Goal: Transaction & Acquisition: Purchase product/service

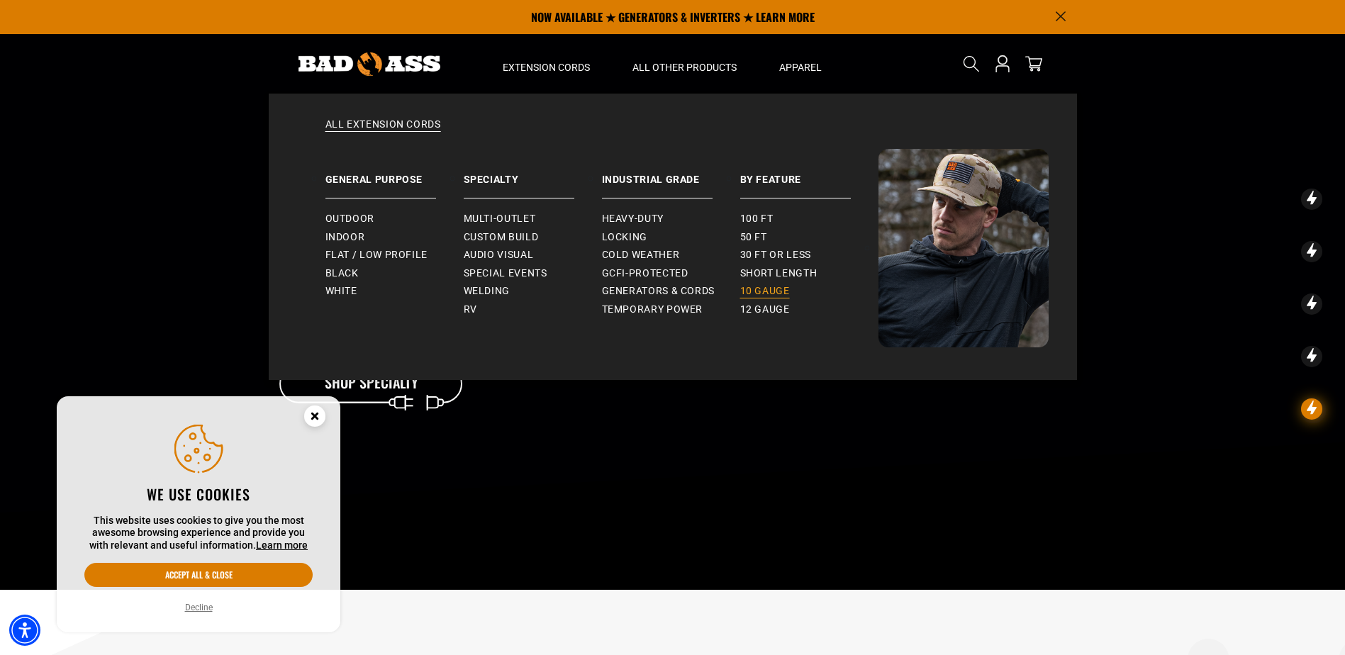
click at [780, 296] on span "10 gauge" at bounding box center [765, 291] width 50 height 13
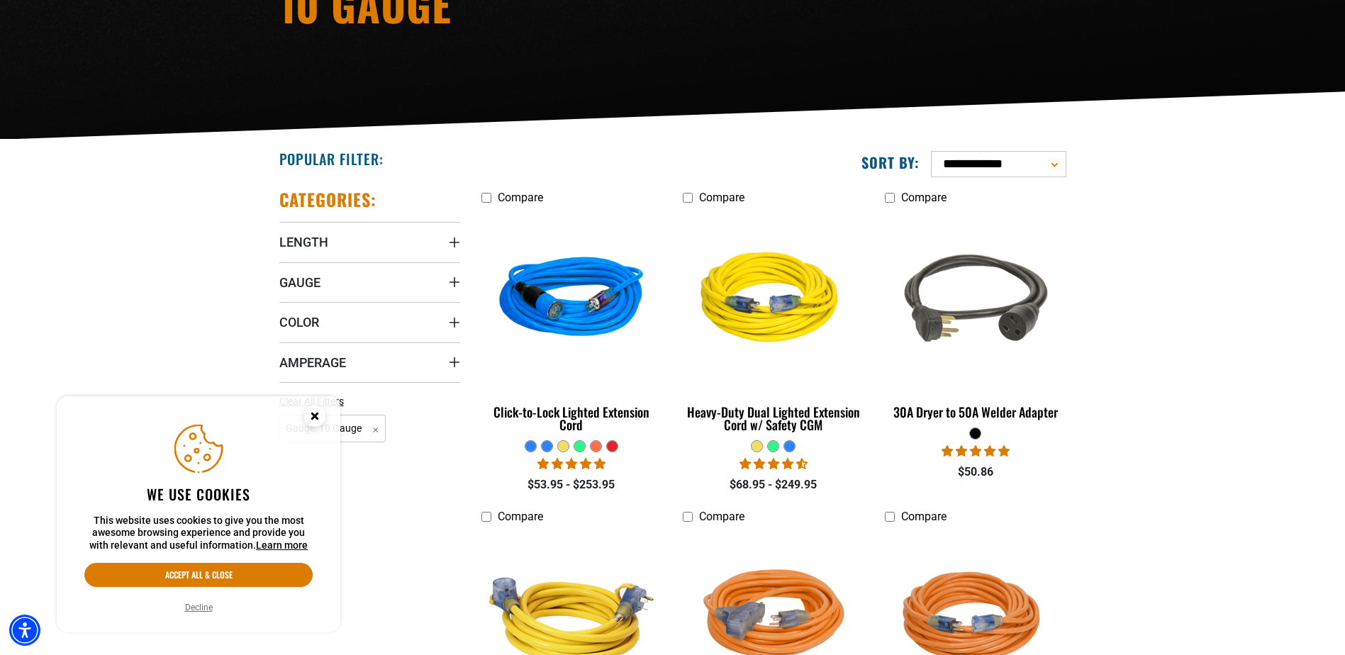
scroll to position [425, 0]
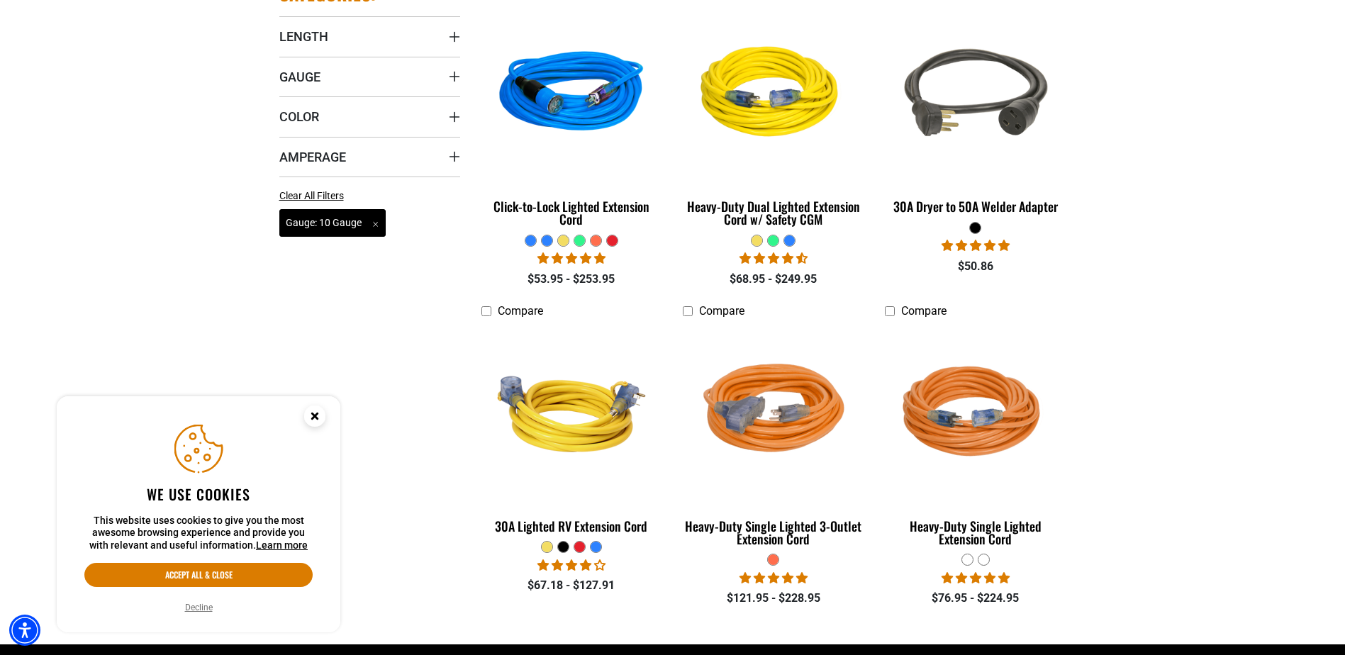
click at [375, 227] on span "Gauge: 10 Gauge Remove filter" at bounding box center [332, 223] width 107 height 28
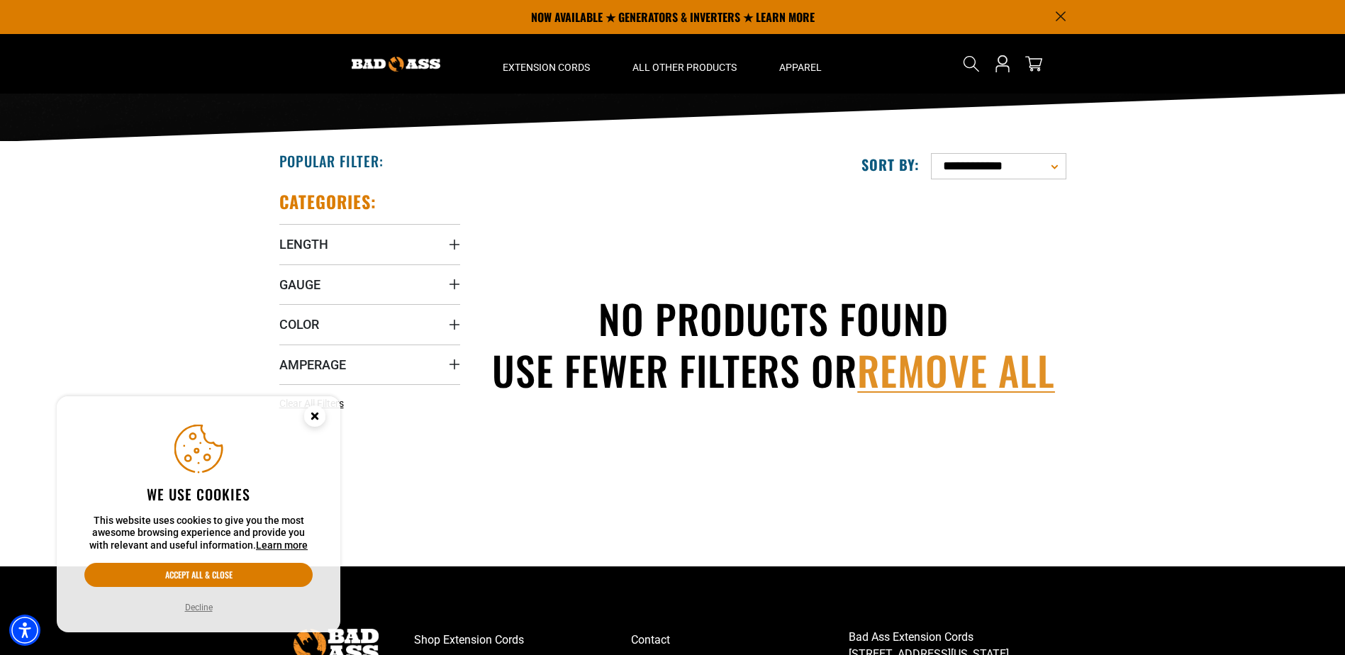
scroll to position [213, 0]
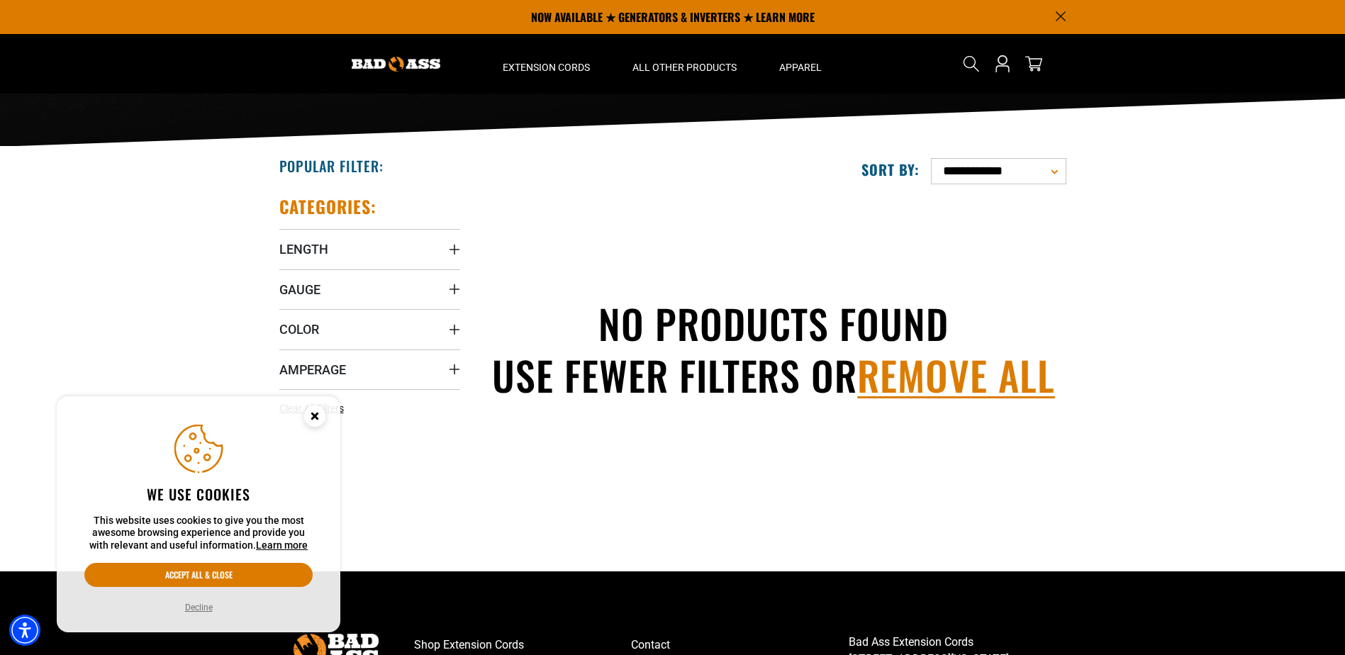
click at [951, 379] on link "remove all" at bounding box center [956, 375] width 198 height 52
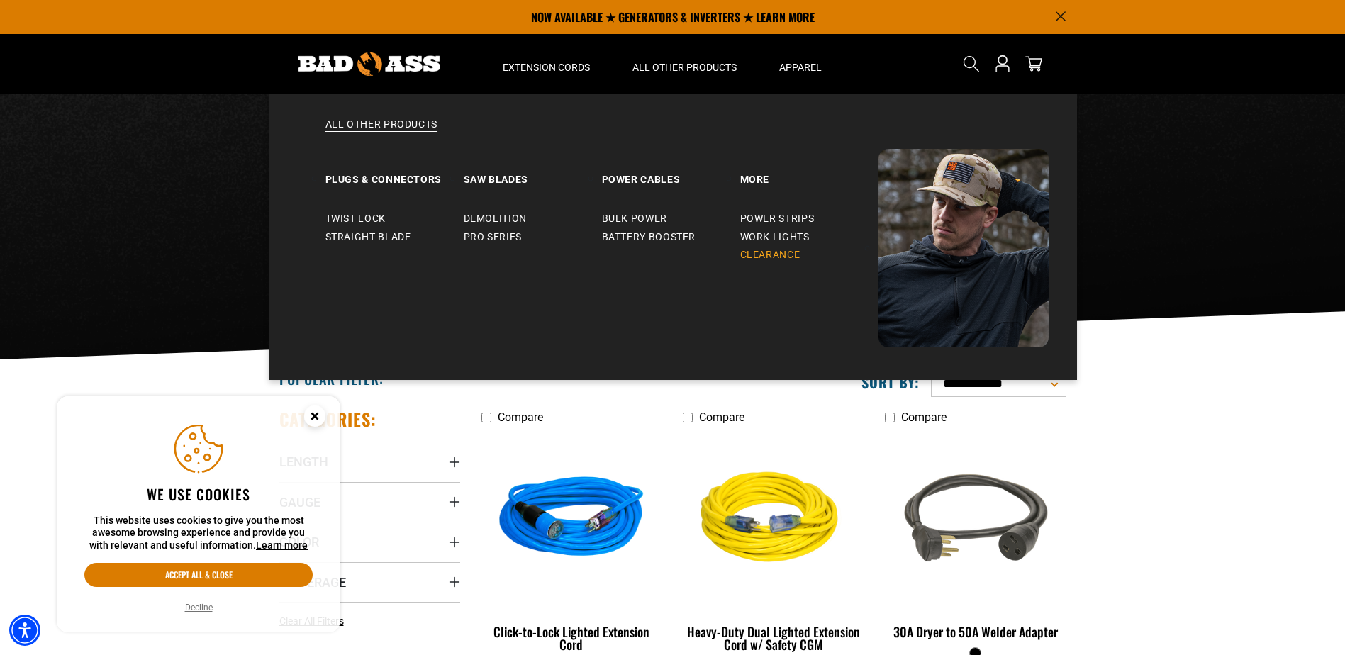
click at [753, 256] on span "Clearance" at bounding box center [770, 255] width 60 height 13
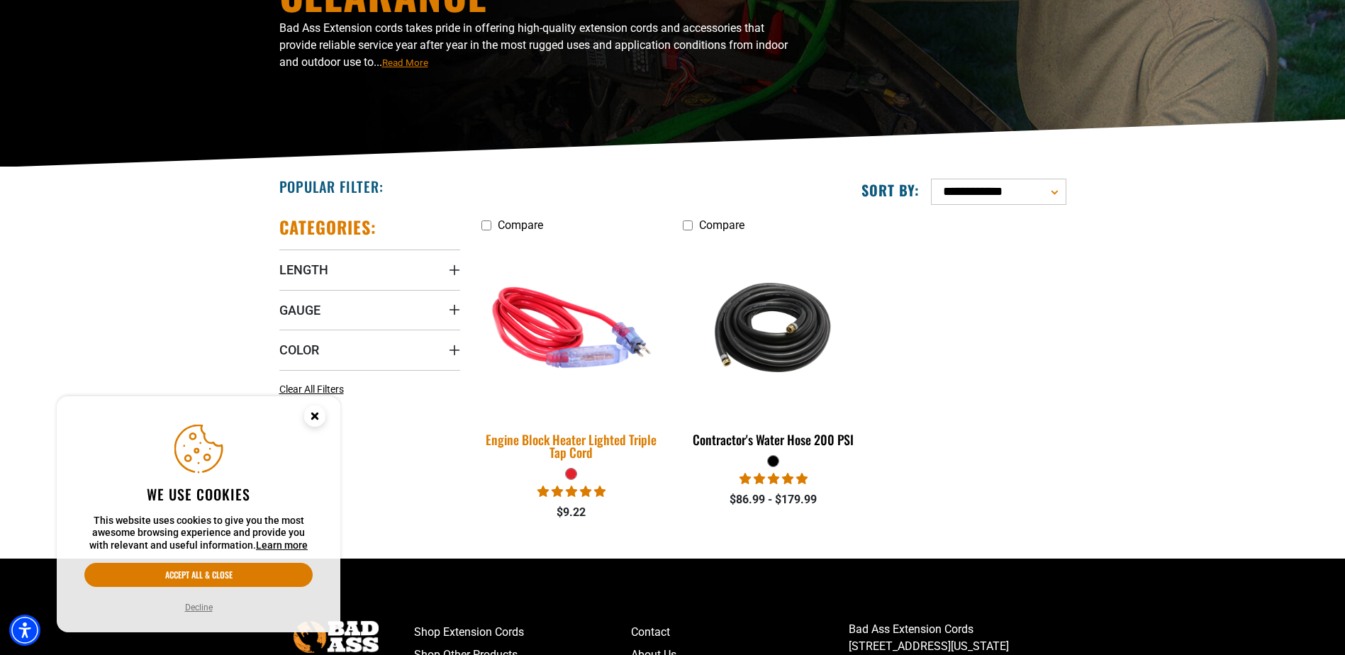
scroll to position [213, 0]
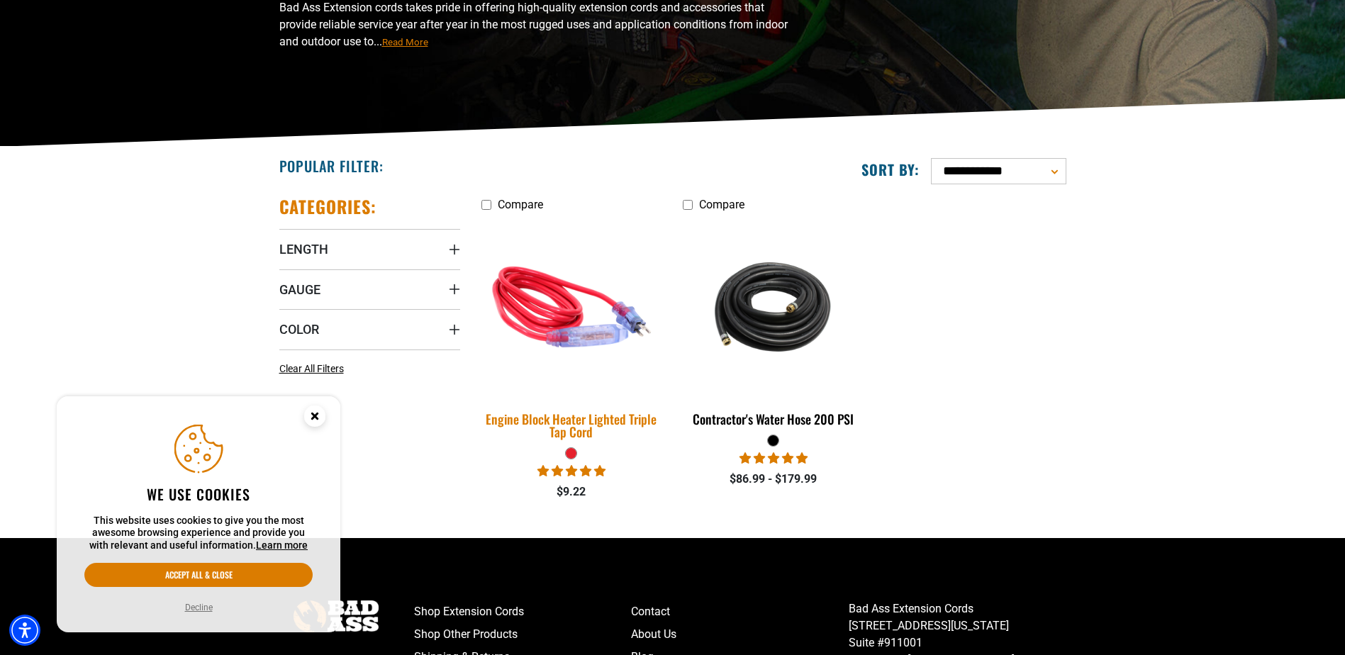
click at [619, 424] on div "Engine Block Heater Lighted Triple Tap Cord" at bounding box center [571, 426] width 181 height 26
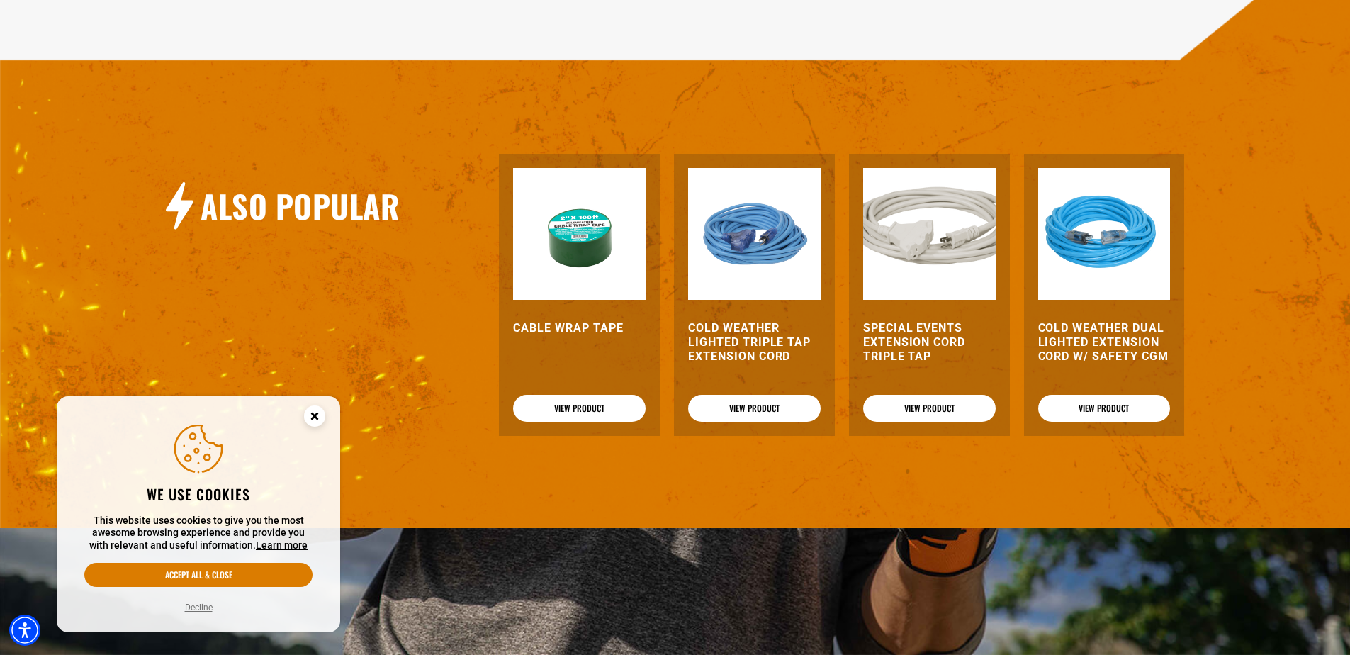
scroll to position [1701, 0]
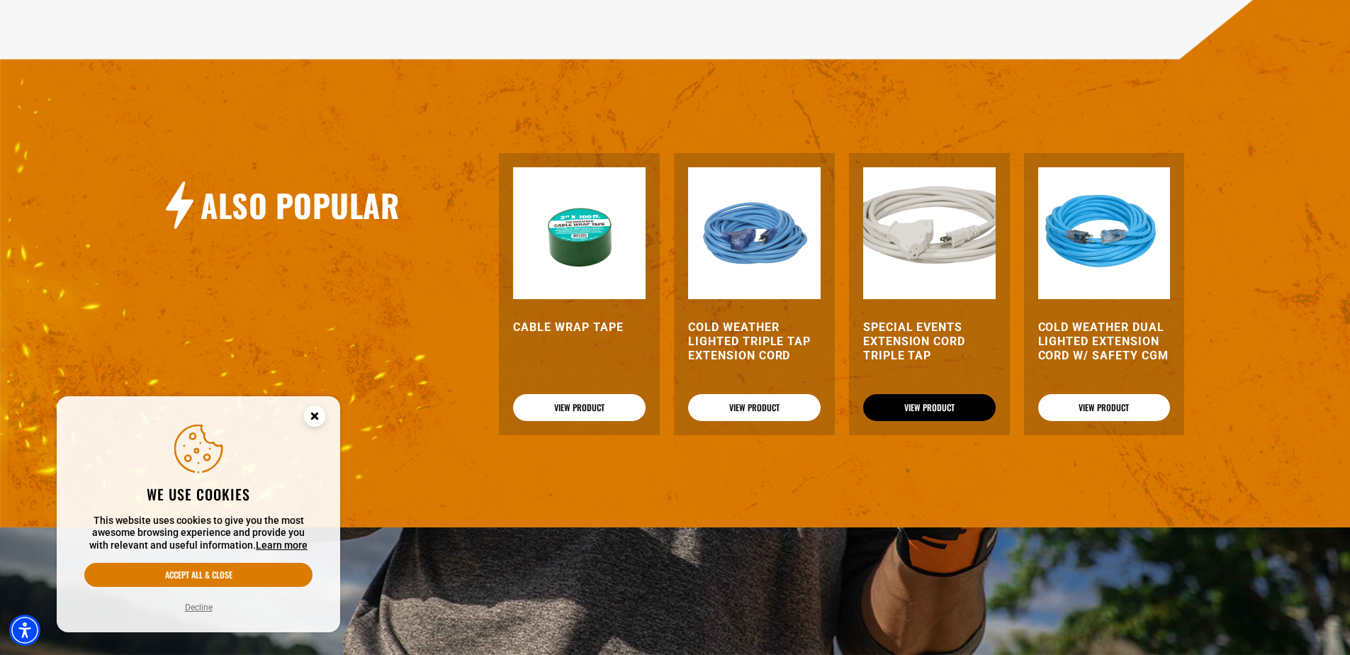
click at [928, 405] on link "View Product" at bounding box center [929, 407] width 133 height 27
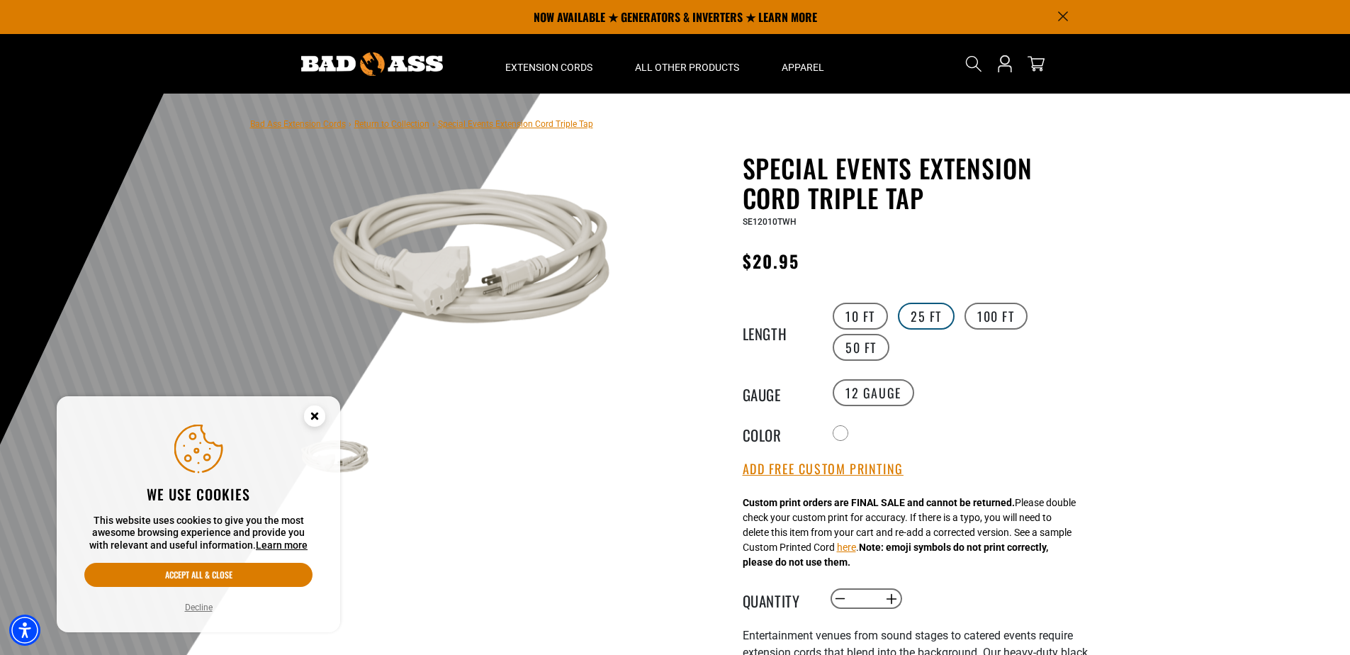
click at [938, 322] on label "25 FT" at bounding box center [926, 316] width 57 height 27
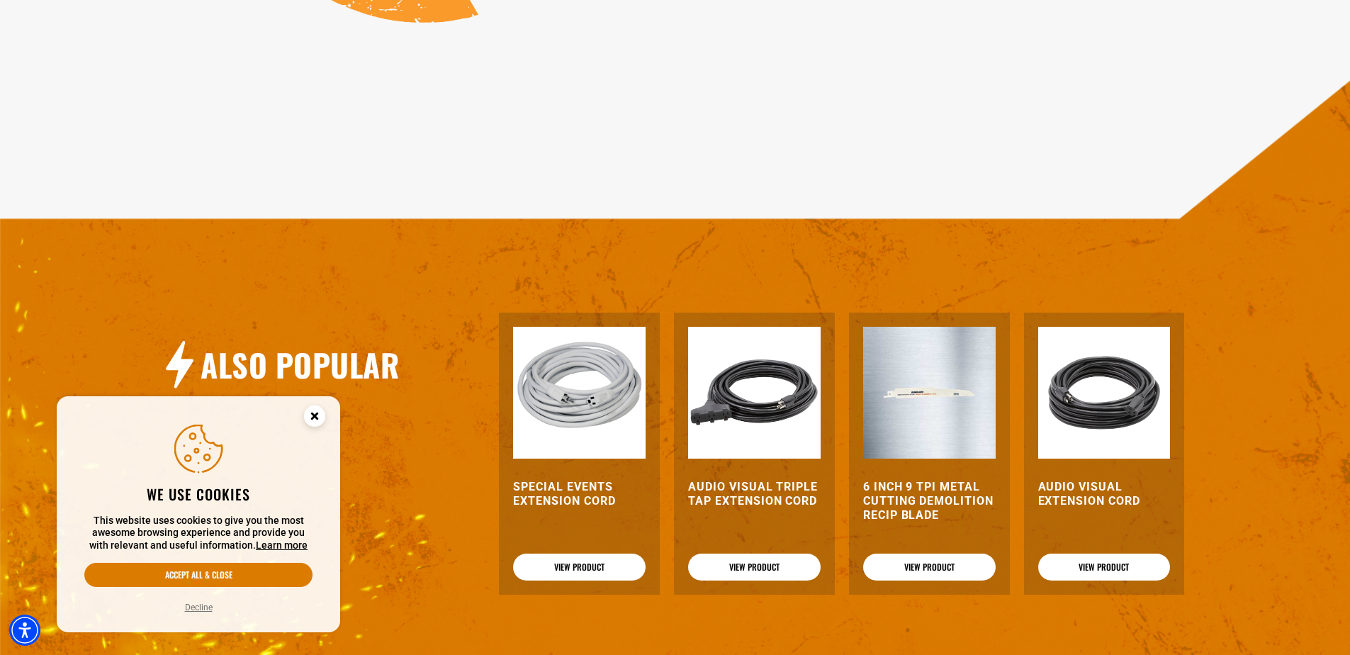
scroll to position [1489, 0]
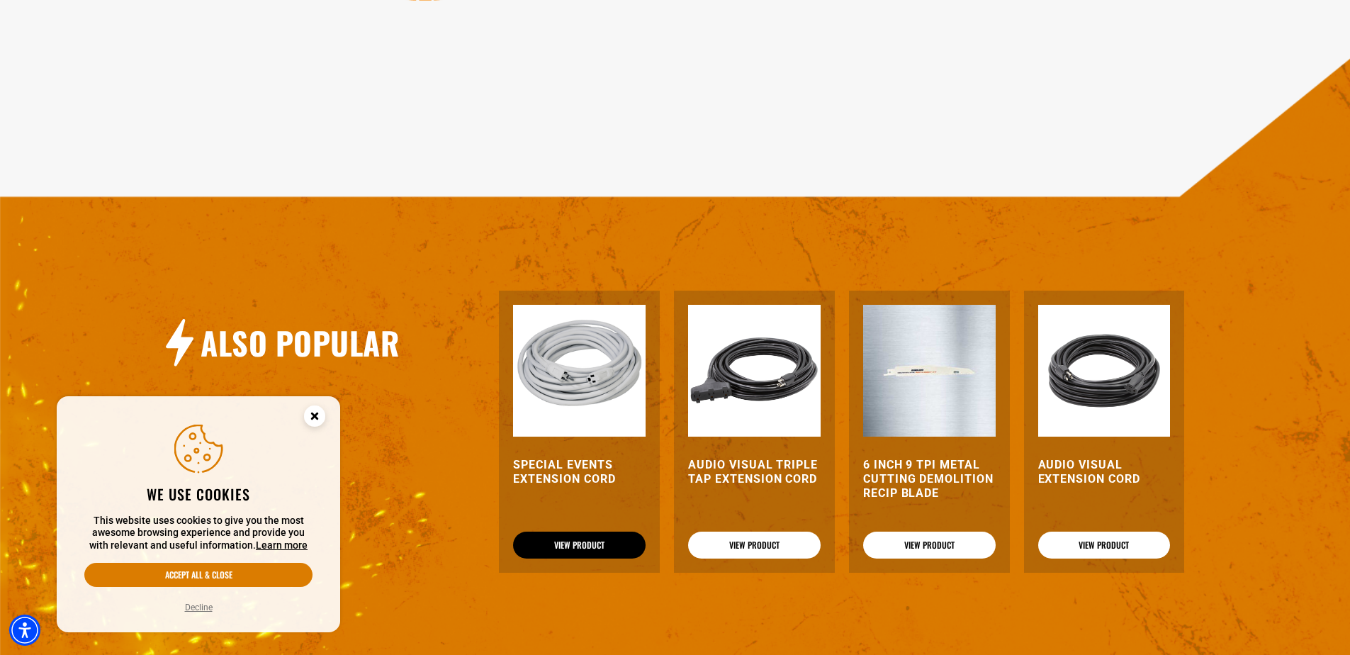
click at [605, 551] on link "View Product" at bounding box center [579, 545] width 133 height 27
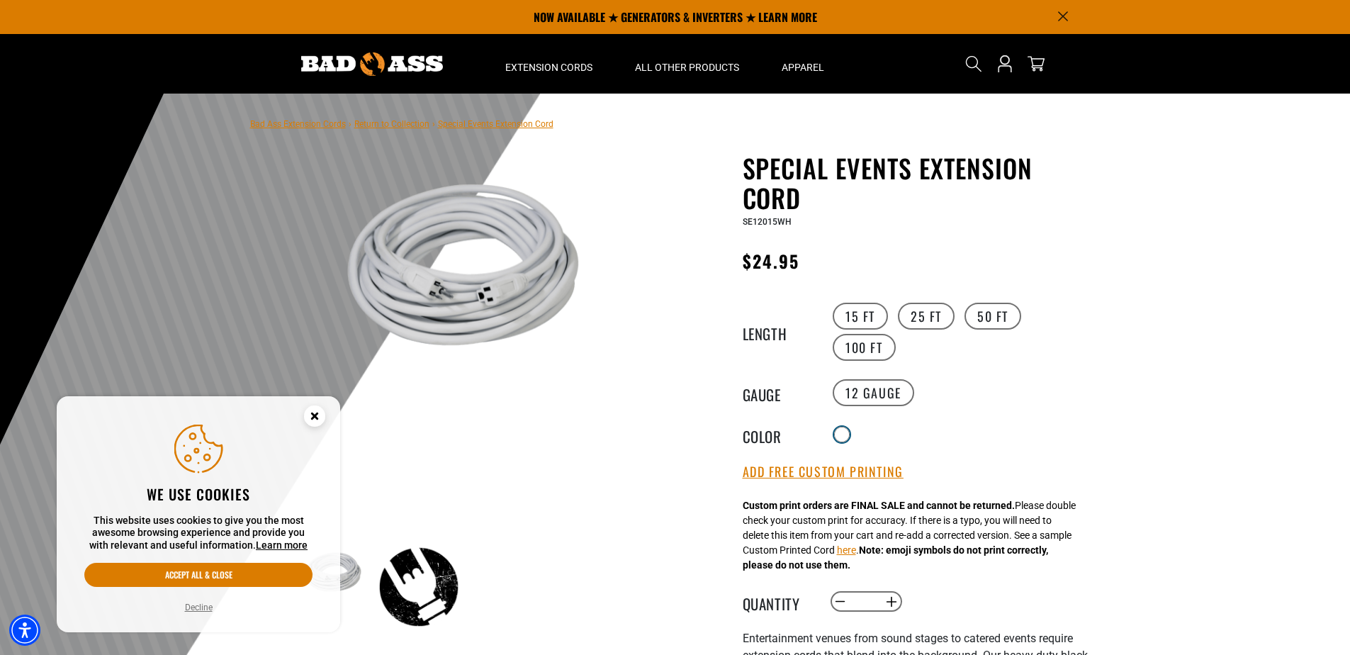
click at [841, 435] on div at bounding box center [842, 434] width 14 height 14
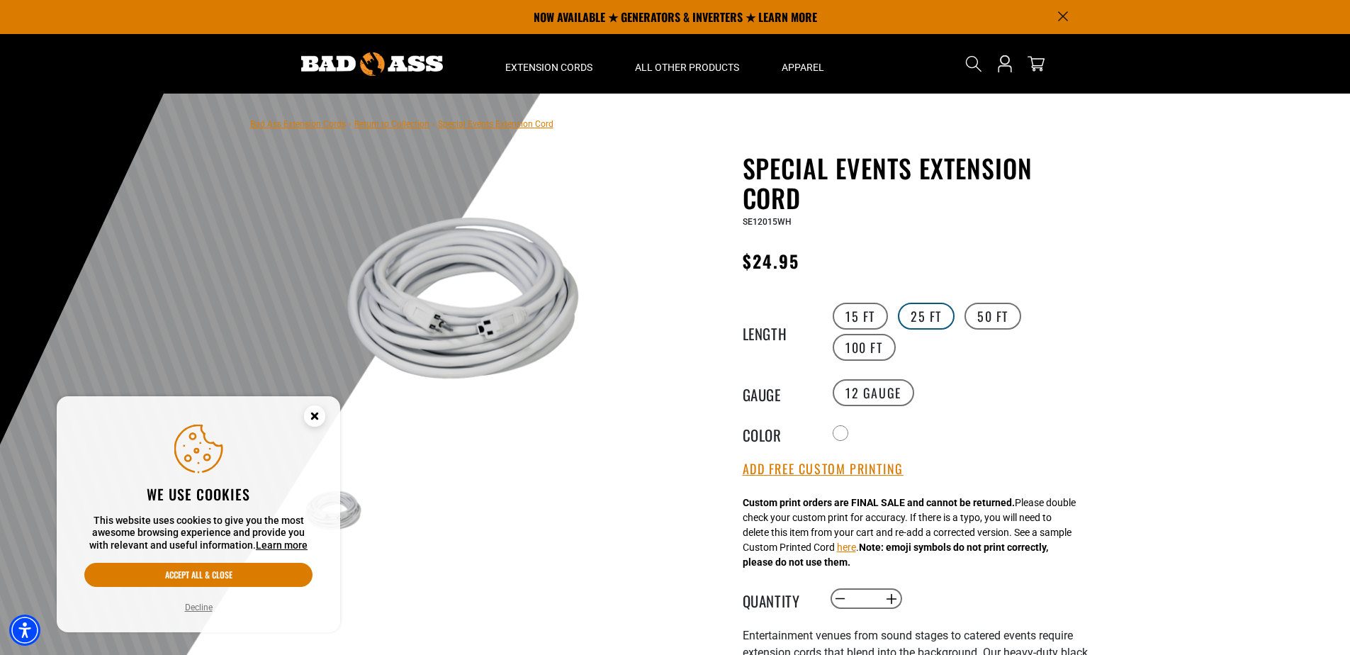
click at [936, 318] on label "25 FT" at bounding box center [926, 316] width 57 height 27
click at [982, 324] on label "50 FT" at bounding box center [993, 316] width 57 height 27
click at [873, 342] on label "100 FT" at bounding box center [864, 347] width 63 height 27
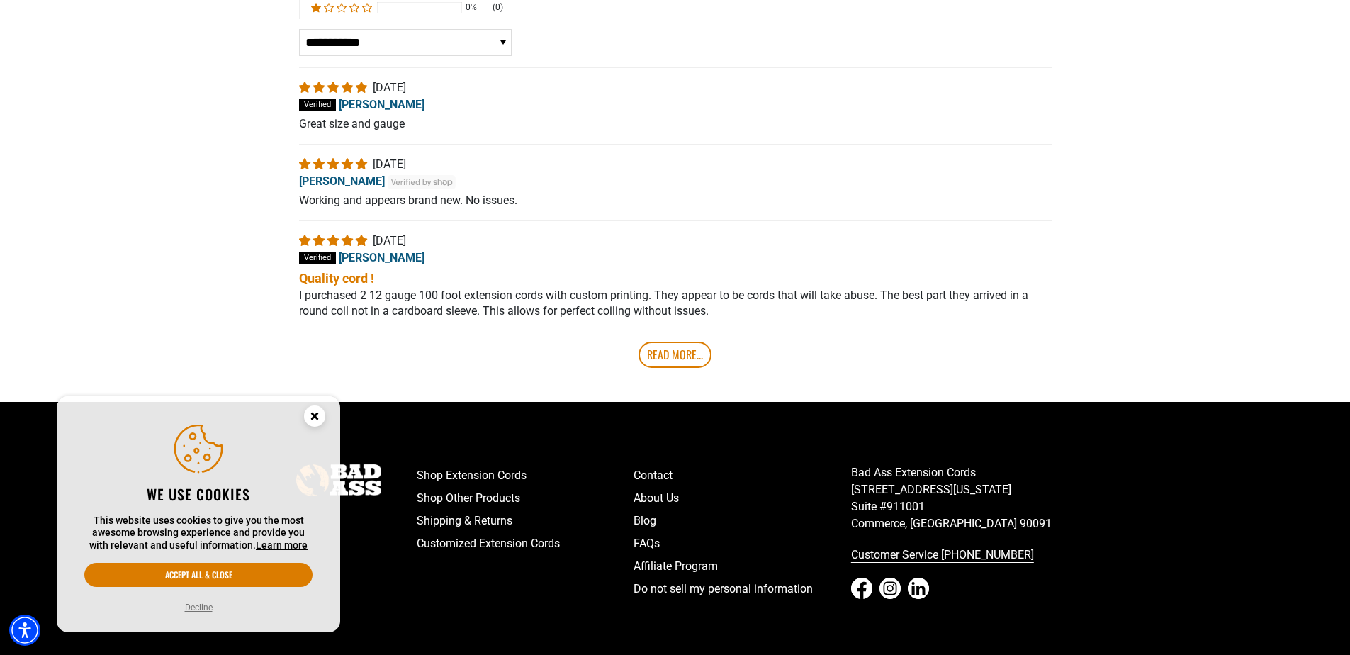
scroll to position [2755, 0]
